Goal: Information Seeking & Learning: Check status

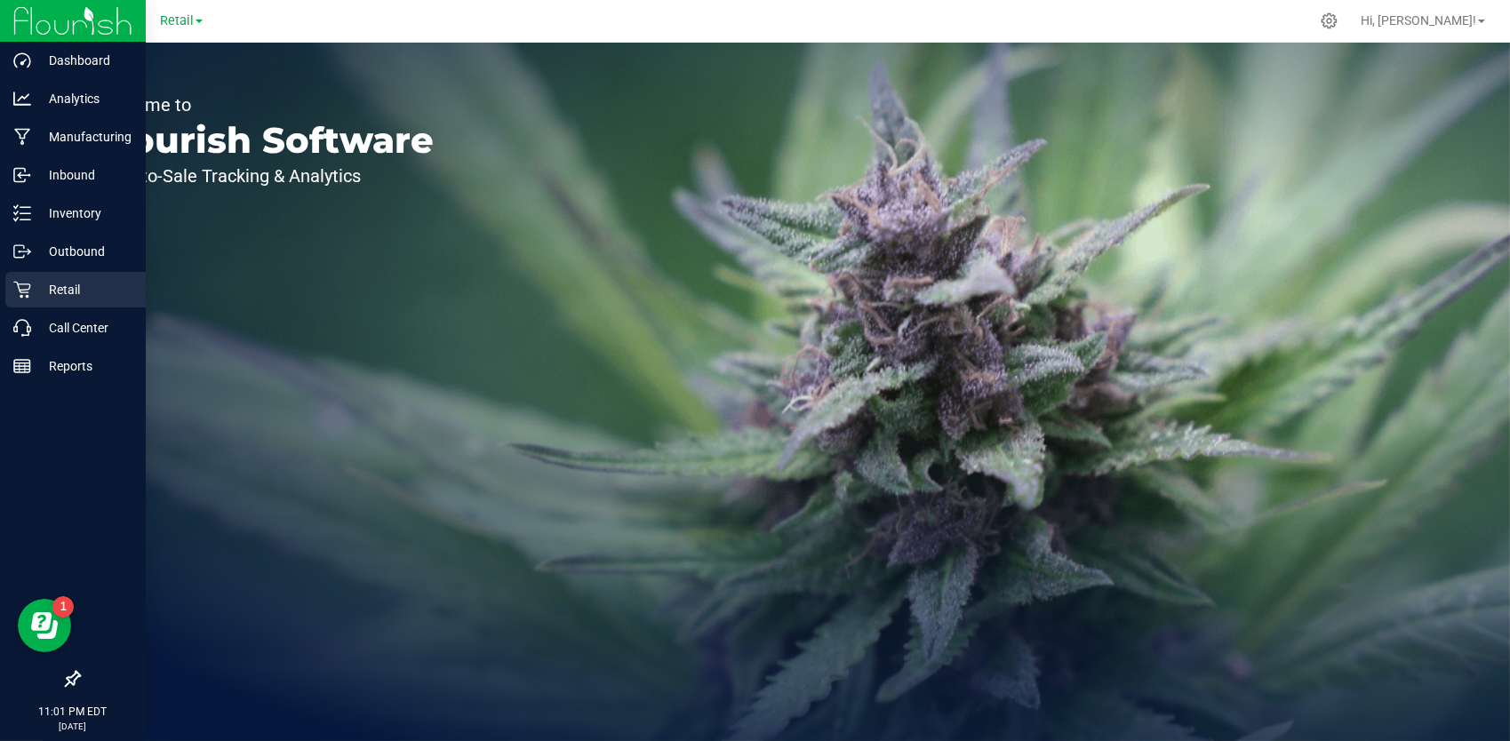
click at [68, 295] on p "Retail" at bounding box center [84, 289] width 107 height 21
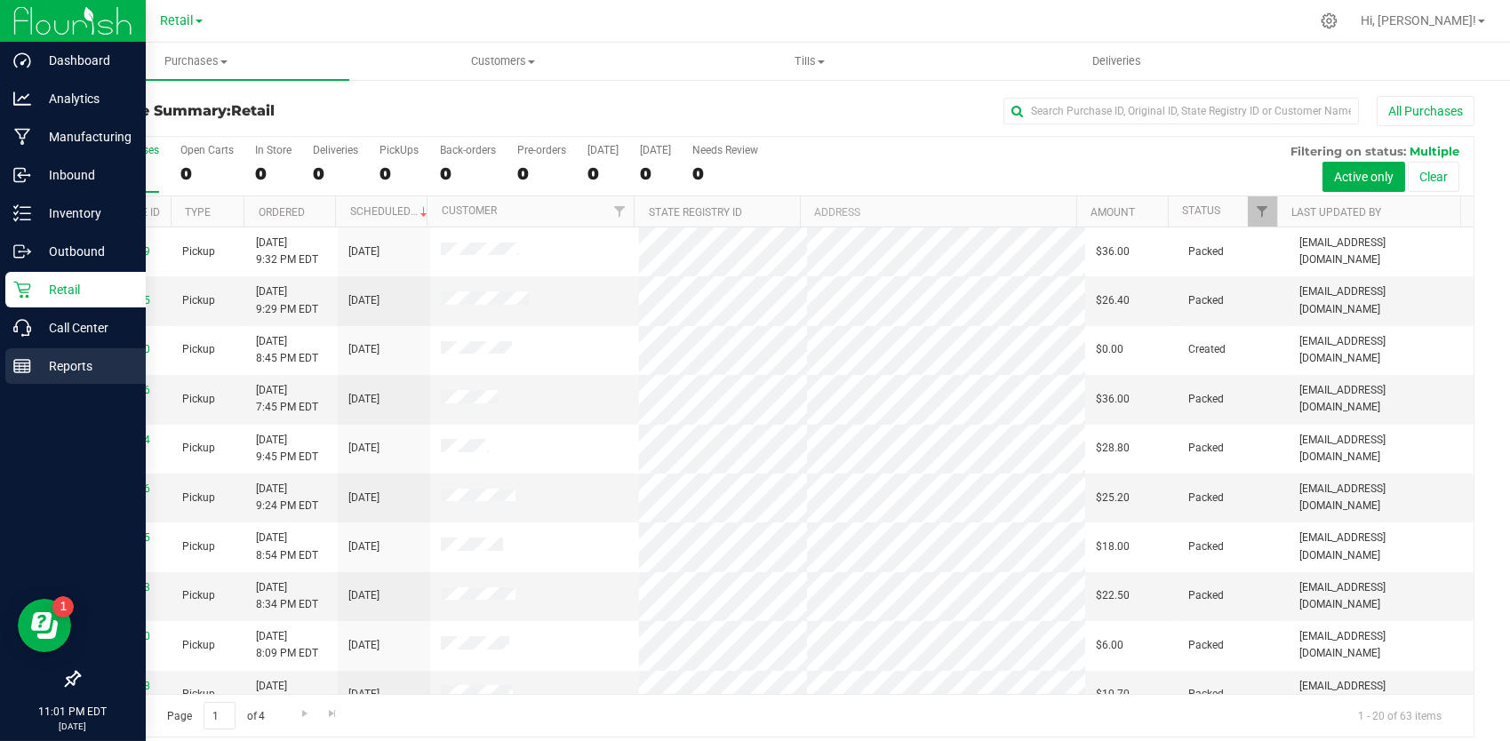
click at [84, 373] on p "Reports" at bounding box center [84, 365] width 107 height 21
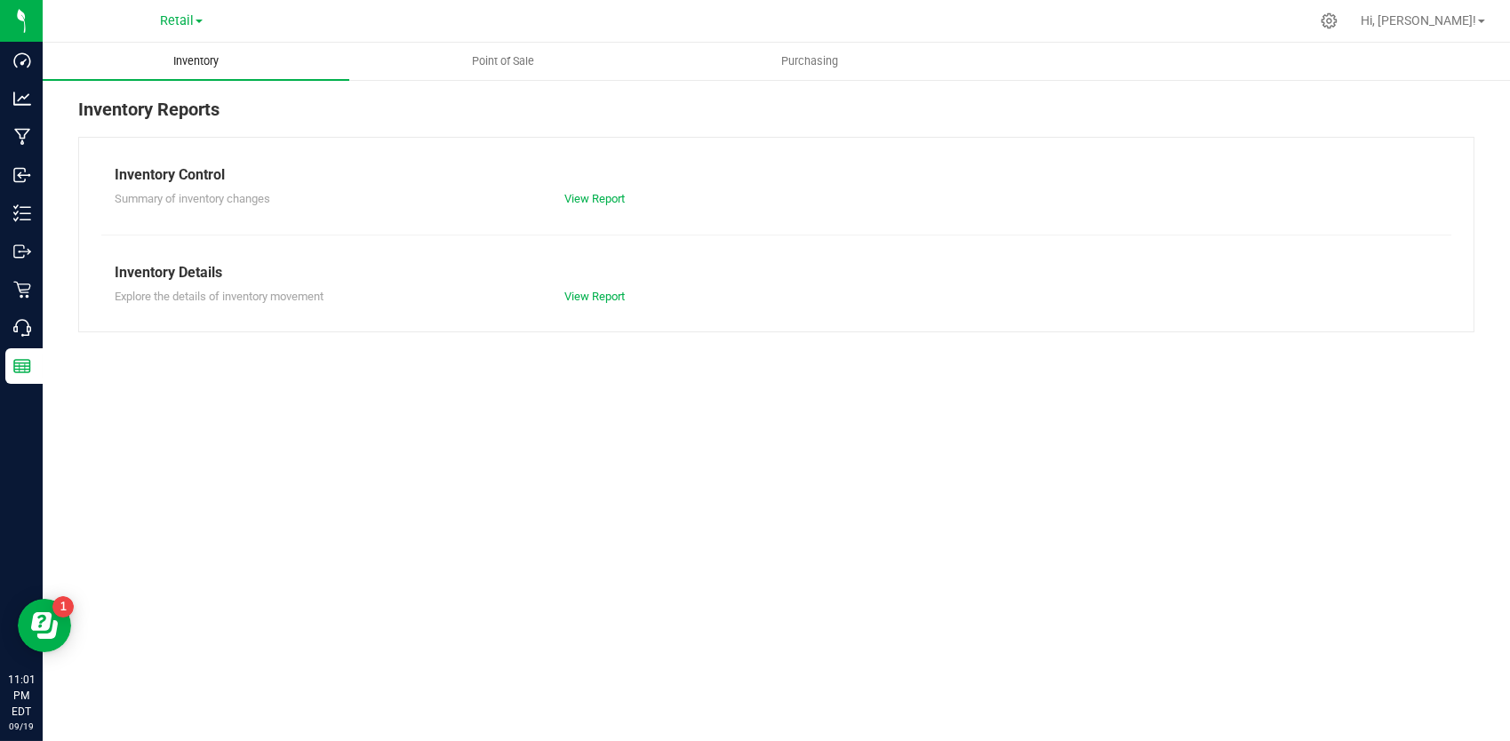
click at [202, 63] on span "Inventory" at bounding box center [195, 61] width 93 height 16
click at [518, 58] on span "Point of Sale" at bounding box center [503, 61] width 110 height 16
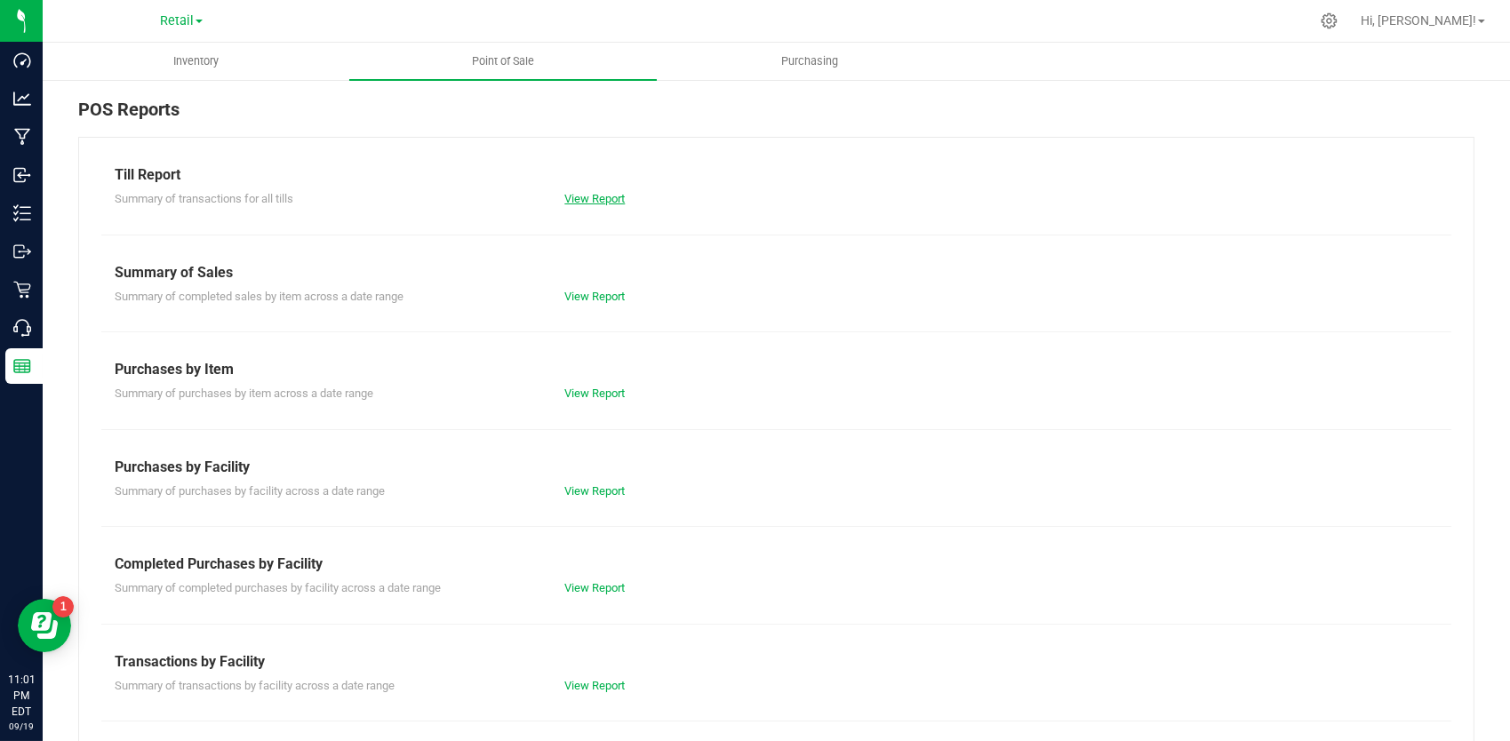
click at [572, 195] on link "View Report" at bounding box center [594, 198] width 60 height 13
